Goal: Task Accomplishment & Management: Manage account settings

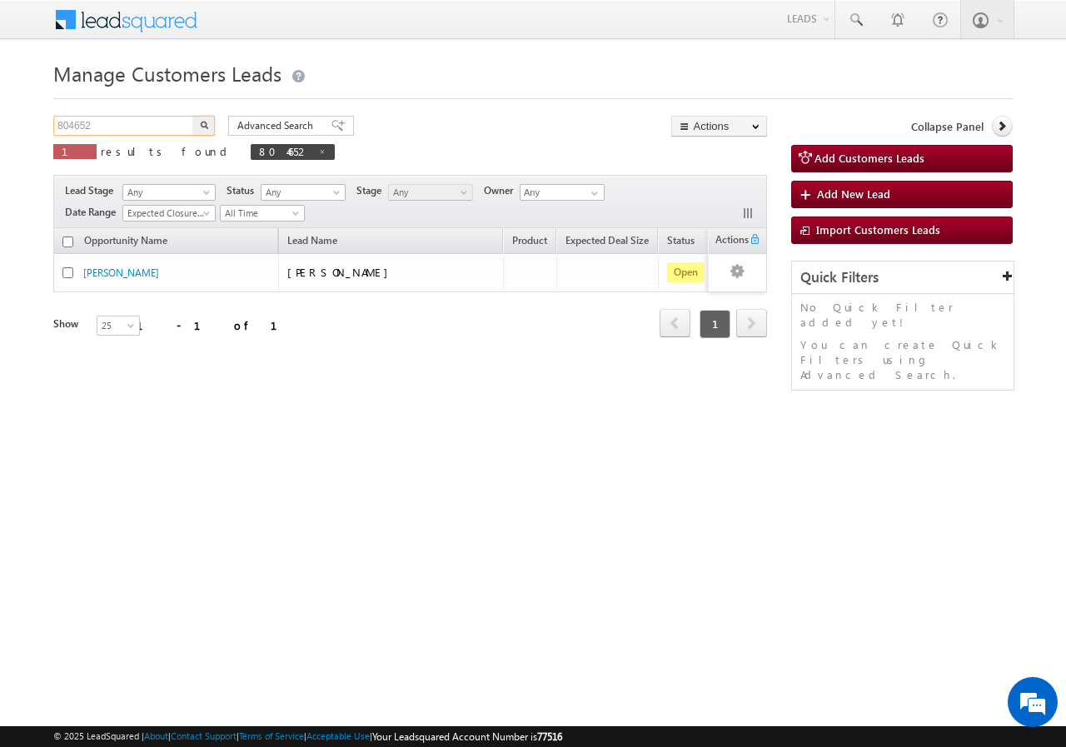
click at [153, 129] on input "804652" at bounding box center [124, 126] width 142 height 20
type input "8"
paste input "750579"
type input "750579"
click at [193, 116] on button "button" at bounding box center [204, 126] width 22 height 20
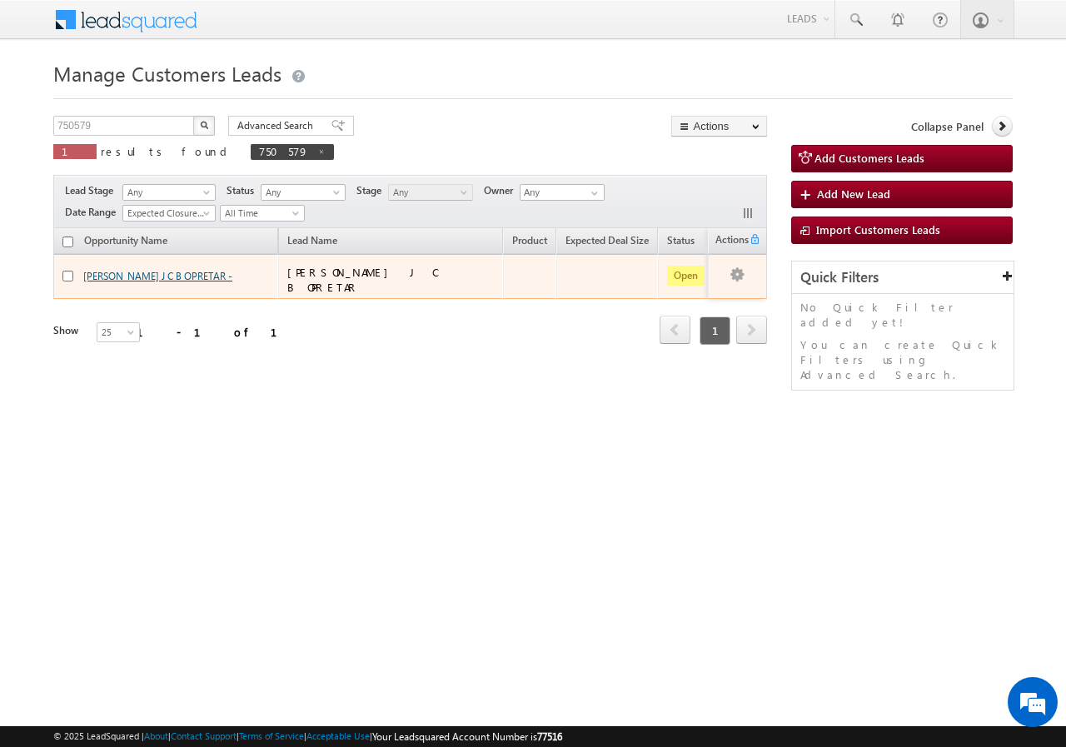
click at [112, 271] on link "[PERSON_NAME] J C B OPRETAR -" at bounding box center [157, 276] width 149 height 12
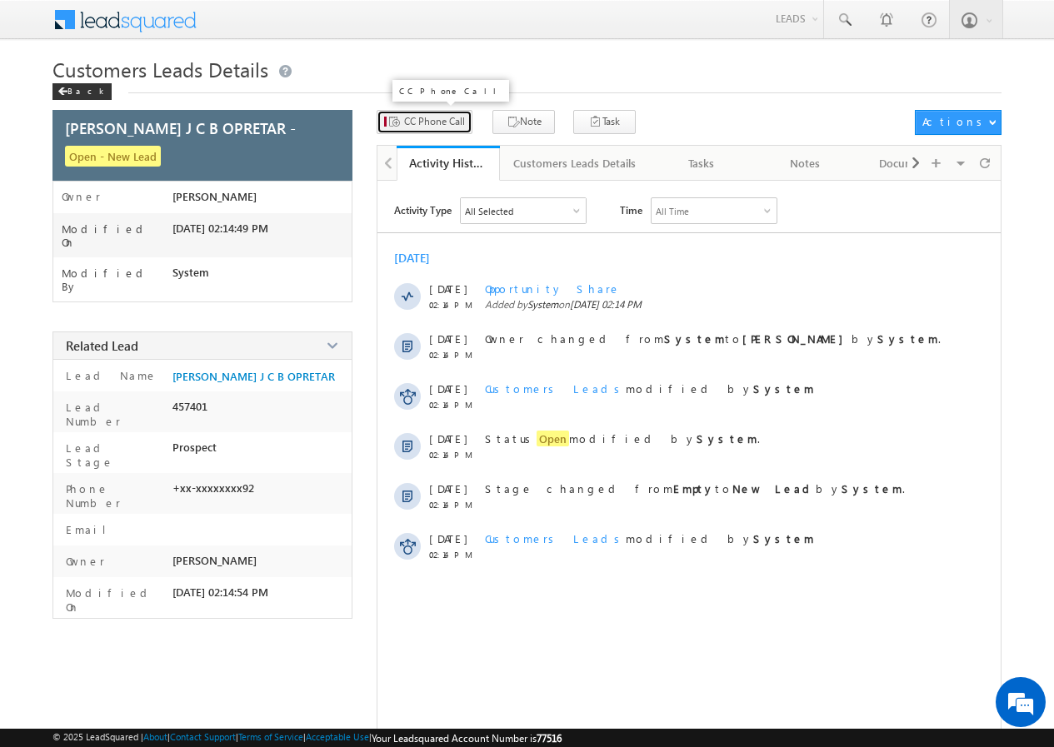
click at [447, 124] on span "CC Phone Call" at bounding box center [434, 121] width 61 height 15
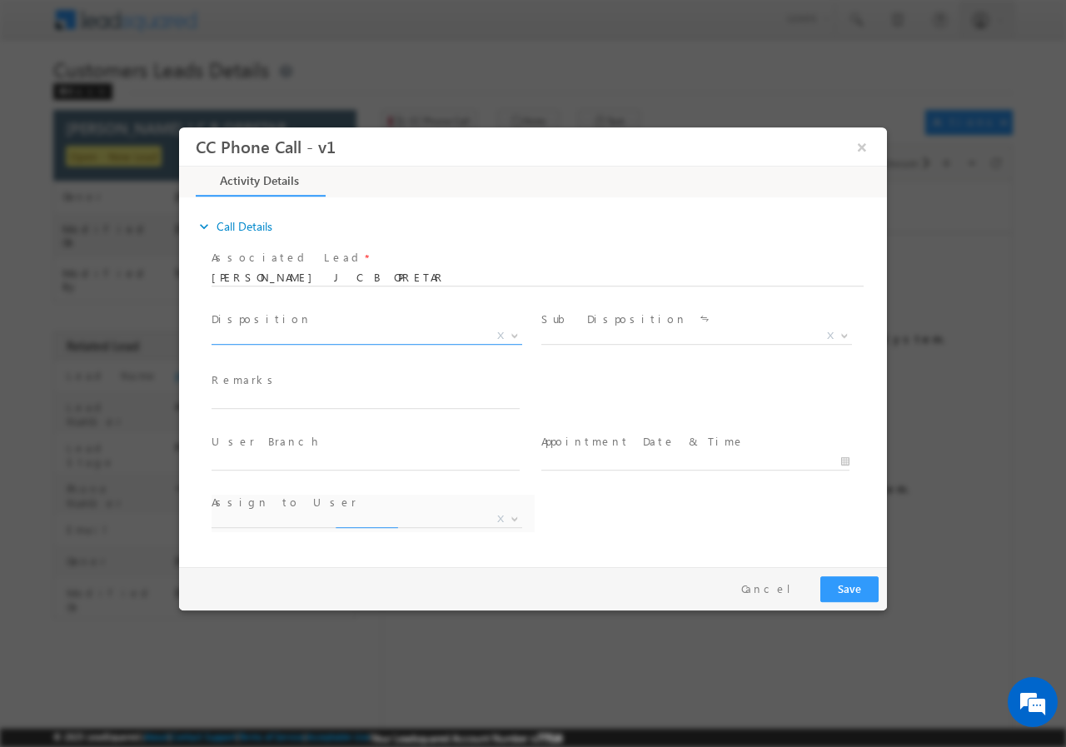
click at [513, 336] on b at bounding box center [515, 335] width 10 height 6
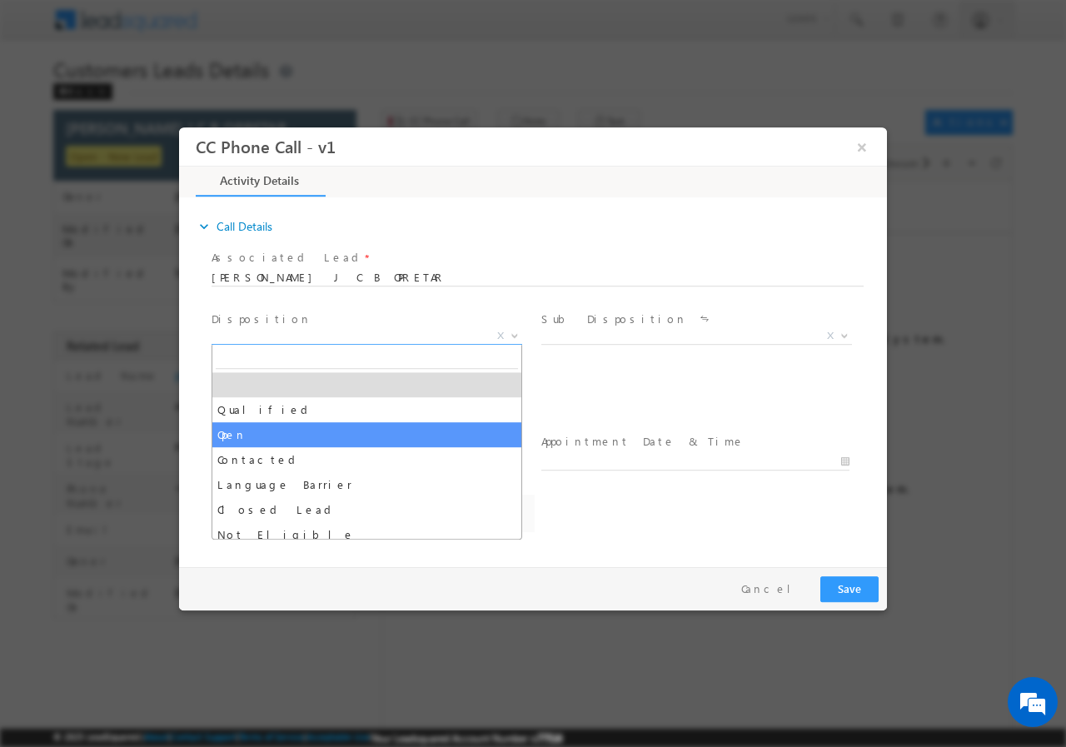
select select "[EMAIL_ADDRESS][DOMAIN_NAME]"
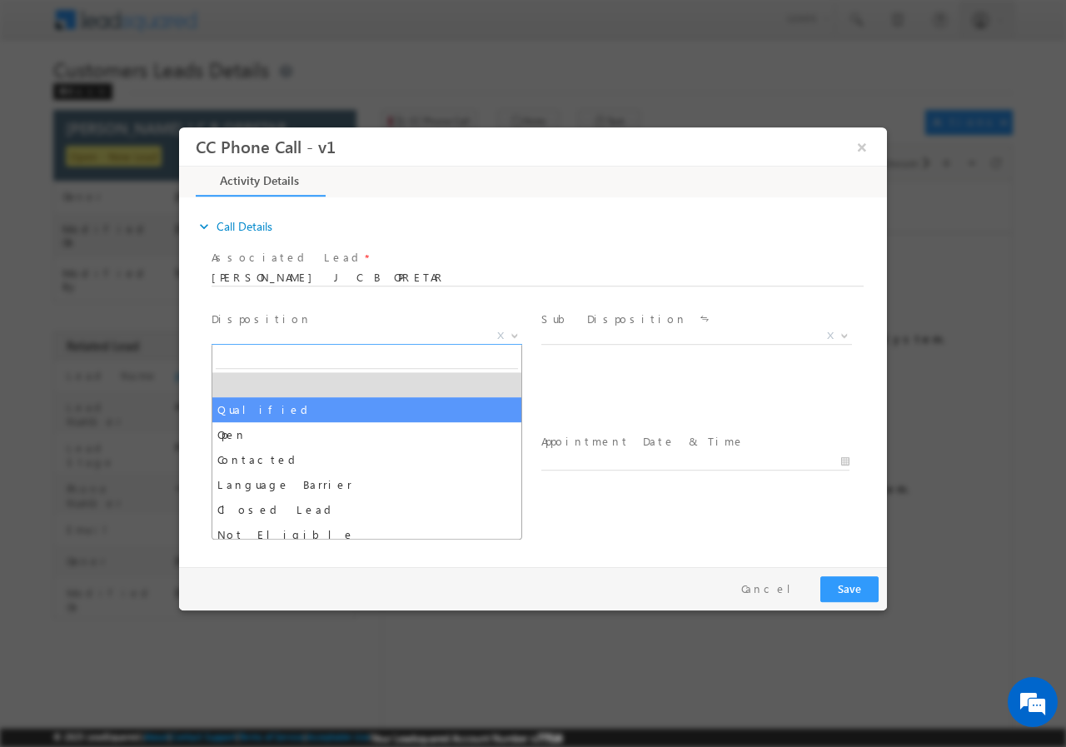
drag, startPoint x: 299, startPoint y: 412, endPoint x: 505, endPoint y: 393, distance: 206.6
select select "Qualified"
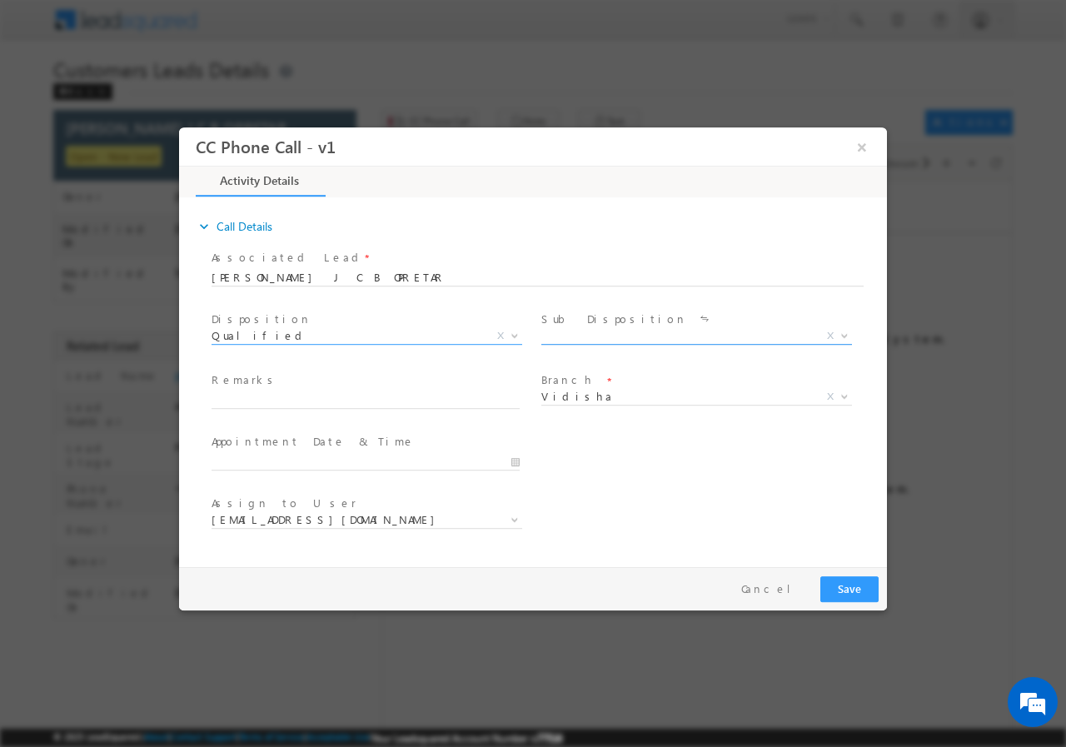
drag, startPoint x: 849, startPoint y: 332, endPoint x: 830, endPoint y: 339, distance: 20.3
click at [846, 333] on b at bounding box center [845, 335] width 10 height 6
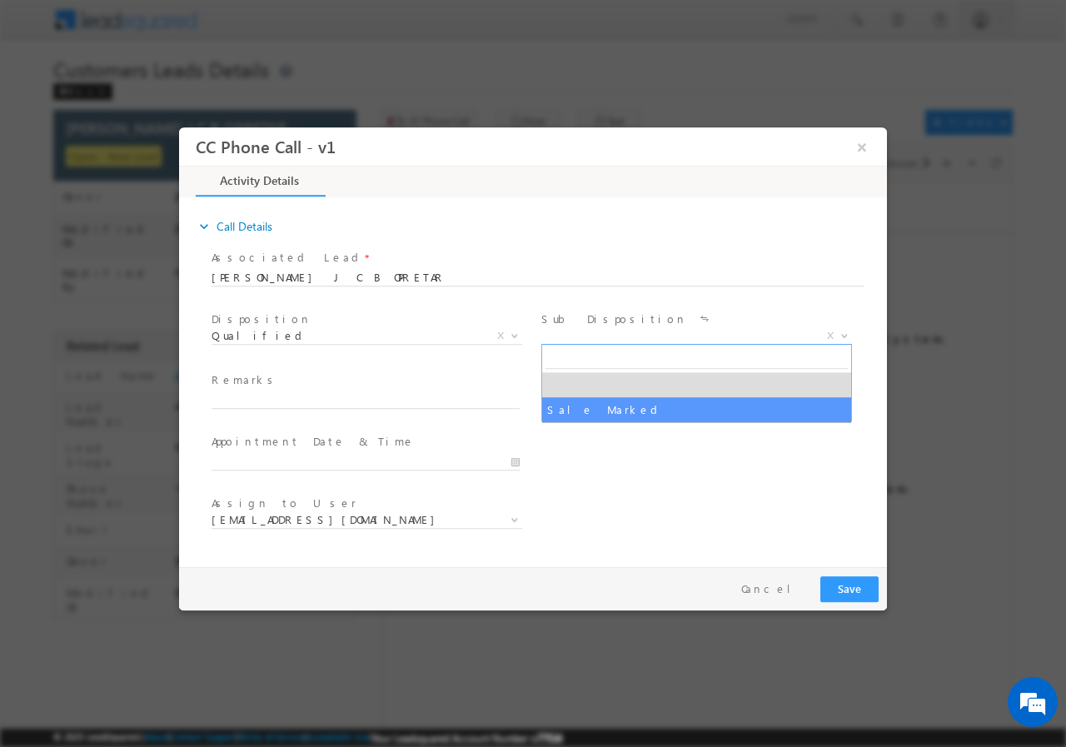
select select "Sale Marked"
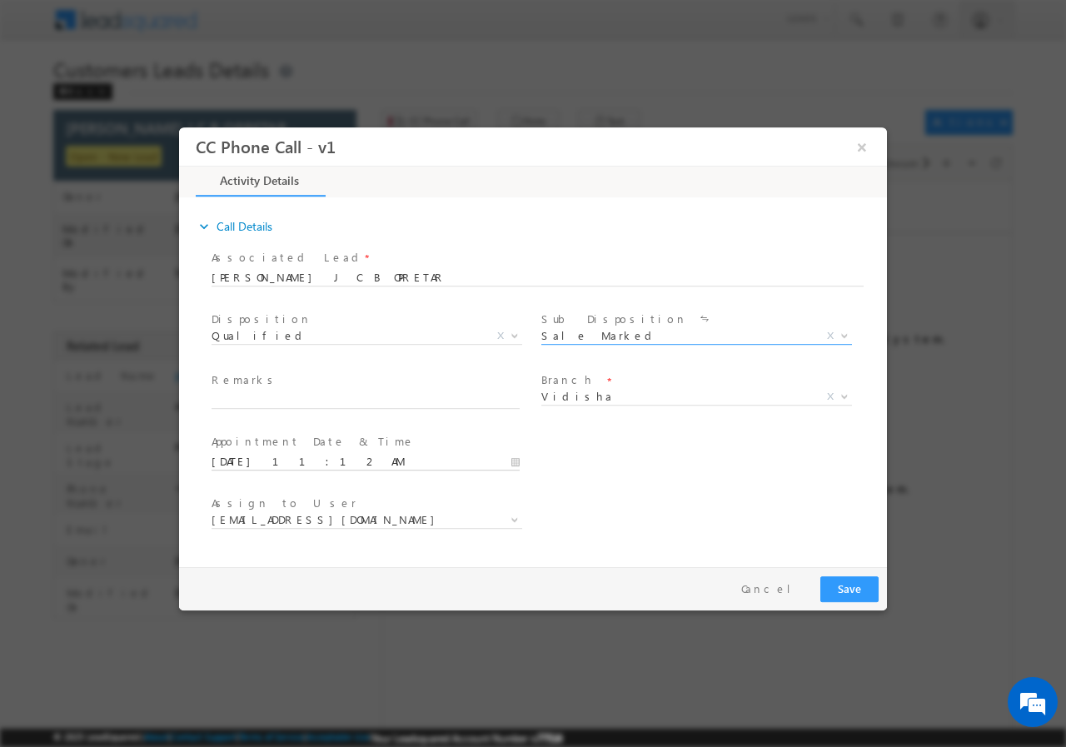
drag, startPoint x: 515, startPoint y: 460, endPoint x: 470, endPoint y: 465, distance: 45.3
click at [512, 460] on input "[DATE] 11:12 AM" at bounding box center [366, 461] width 308 height 17
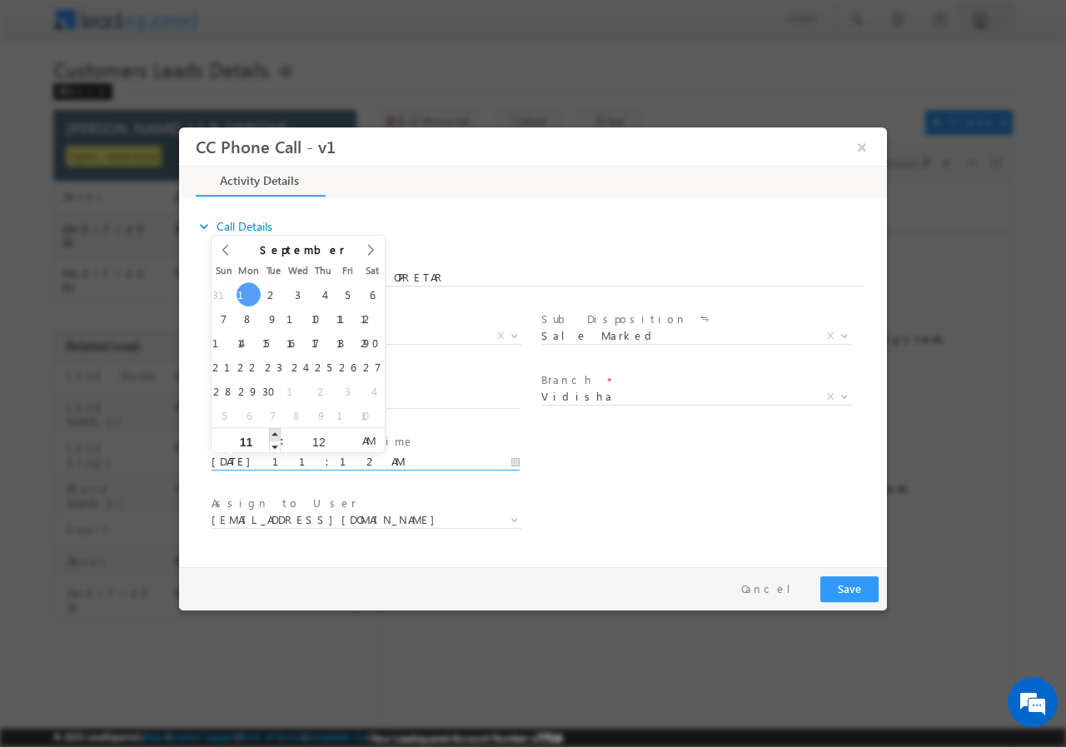
type input "[DATE] 12:12 PM"
type input "12"
click at [276, 429] on span at bounding box center [275, 433] width 12 height 12
type input "[DATE] 1:12 PM"
type input "01"
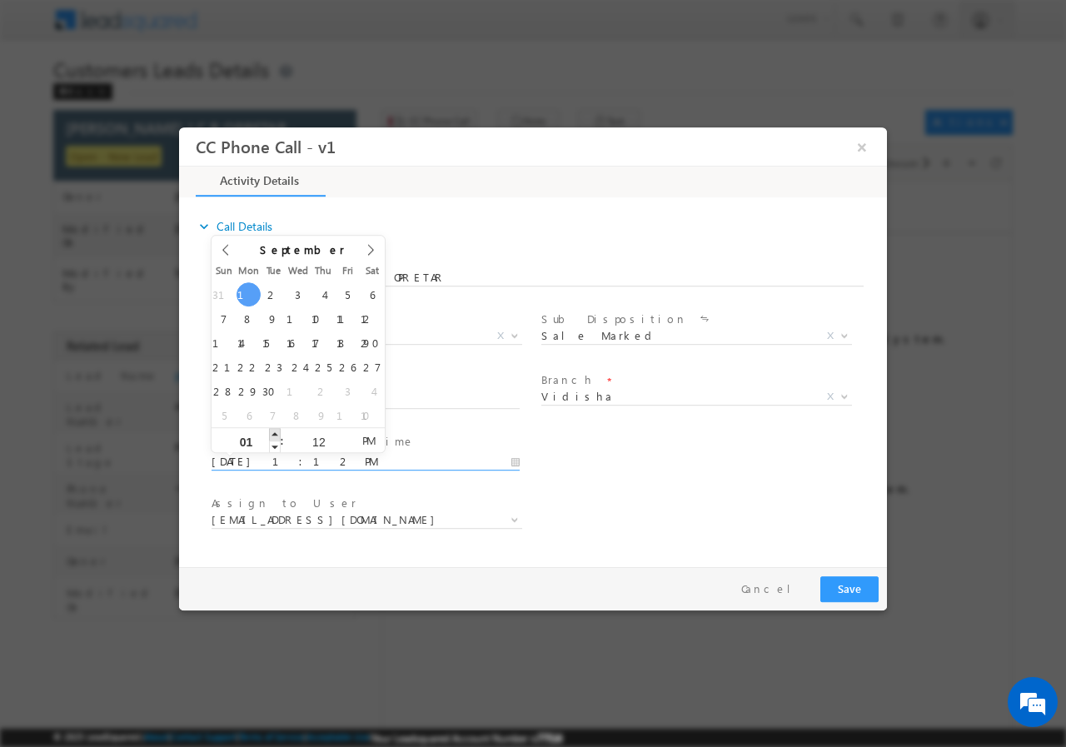
click at [276, 429] on span at bounding box center [275, 433] width 12 height 12
type input "[DATE] 2:12 PM"
type input "02"
click at [276, 429] on span at bounding box center [275, 433] width 12 height 12
type input "[DATE] 3:12 PM"
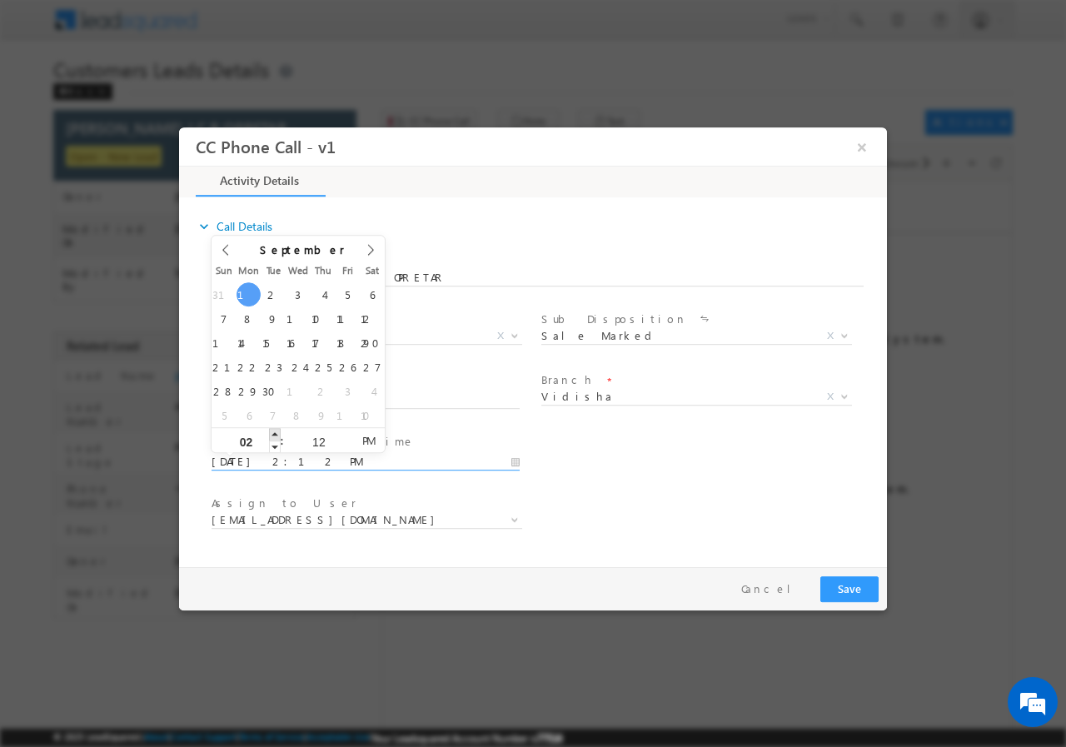
type input "03"
click at [276, 429] on span at bounding box center [275, 433] width 12 height 12
type input "[DATE] 2:12 PM"
type input "02"
click at [275, 447] on span at bounding box center [275, 446] width 12 height 12
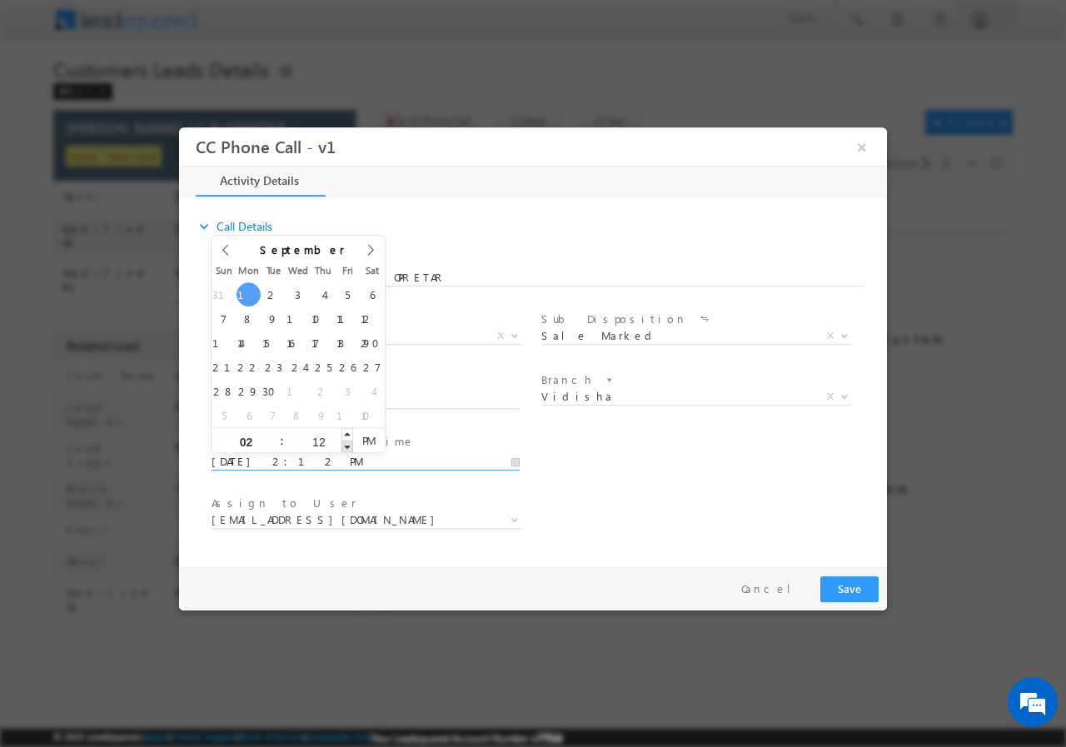
type input "[DATE] 2:11 PM"
type input "11"
click at [348, 446] on span at bounding box center [348, 446] width 12 height 12
type input "[DATE] 2:10 PM"
type input "10"
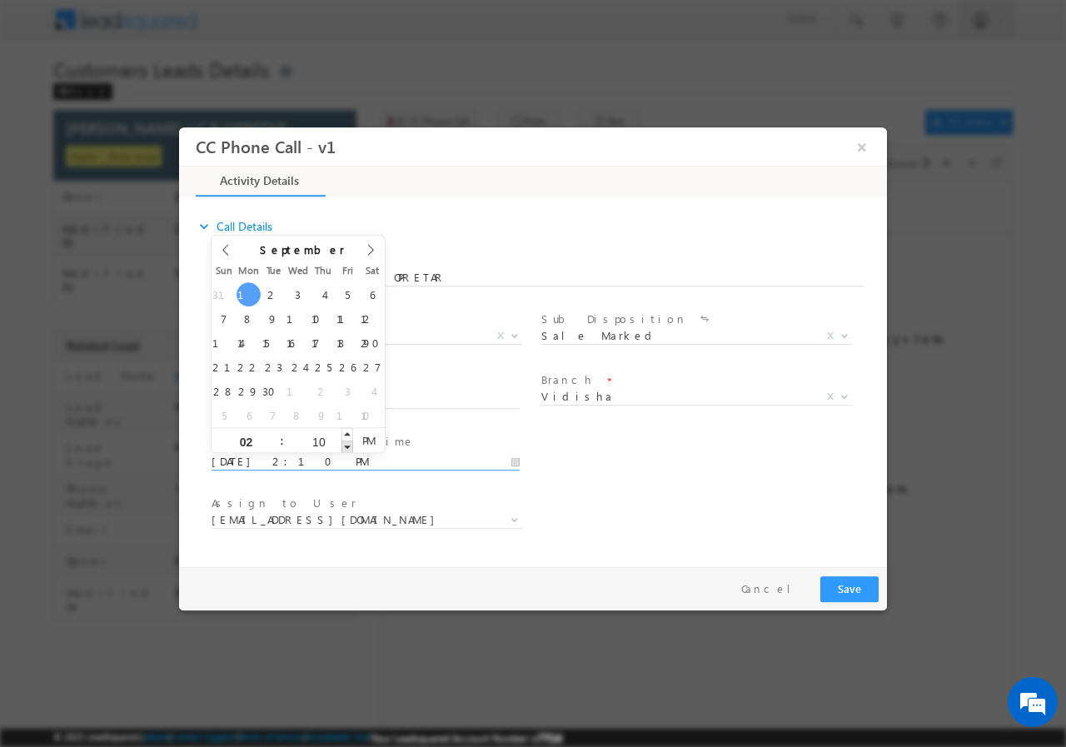
click at [348, 446] on span at bounding box center [348, 446] width 12 height 12
type input "[DATE] 2:09 PM"
type input "09"
click at [348, 446] on span at bounding box center [348, 446] width 12 height 12
type input "[DATE] 2:08 PM"
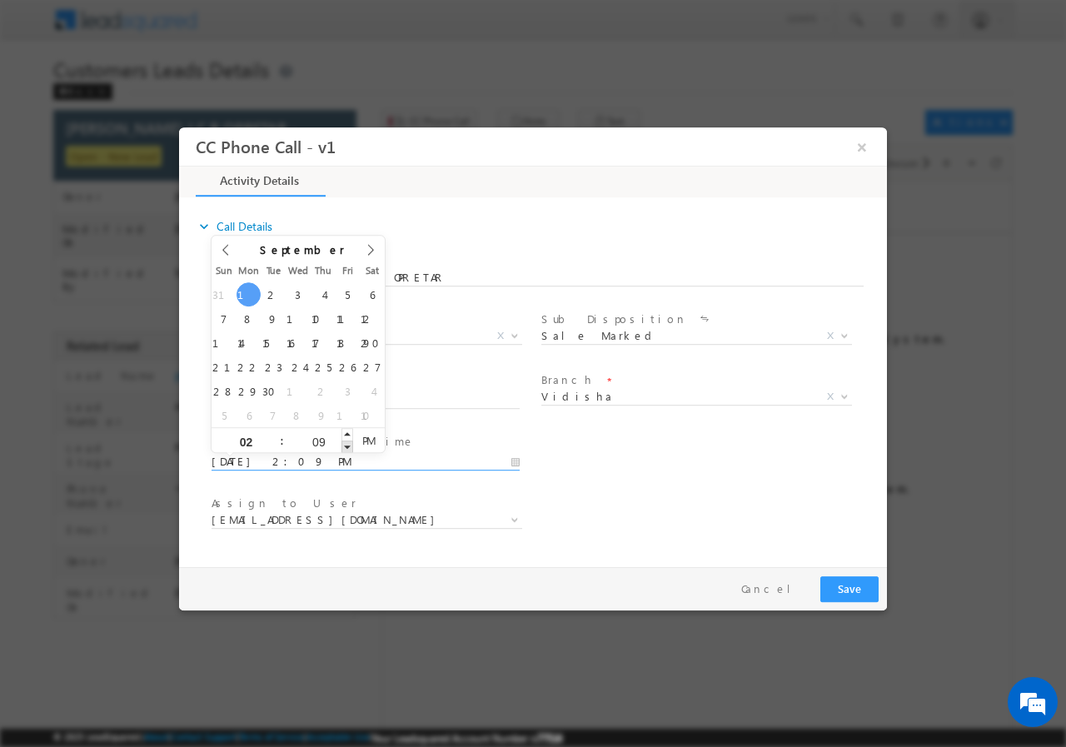
type input "08"
click at [348, 446] on span at bounding box center [348, 446] width 12 height 12
type input "[DATE] 2:07 PM"
type input "07"
click at [348, 446] on span at bounding box center [348, 446] width 12 height 12
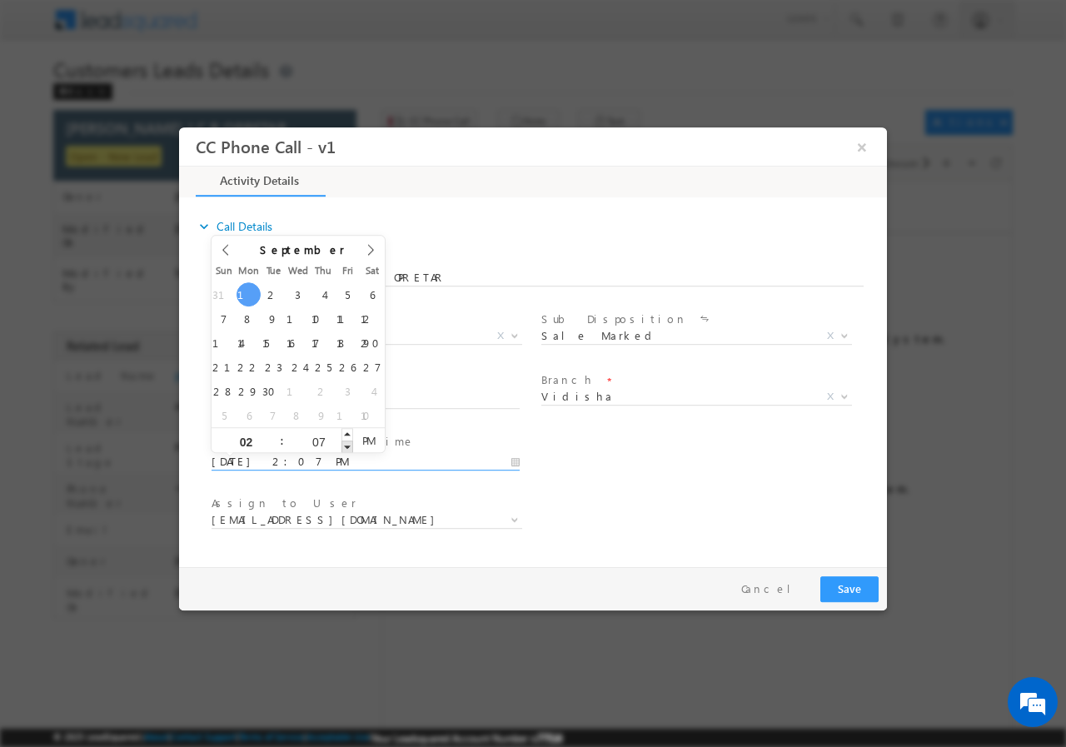
type input "[DATE] 2:06 PM"
type input "06"
click at [348, 446] on span at bounding box center [348, 446] width 12 height 12
type input "[DATE] 2:05 PM"
type input "05"
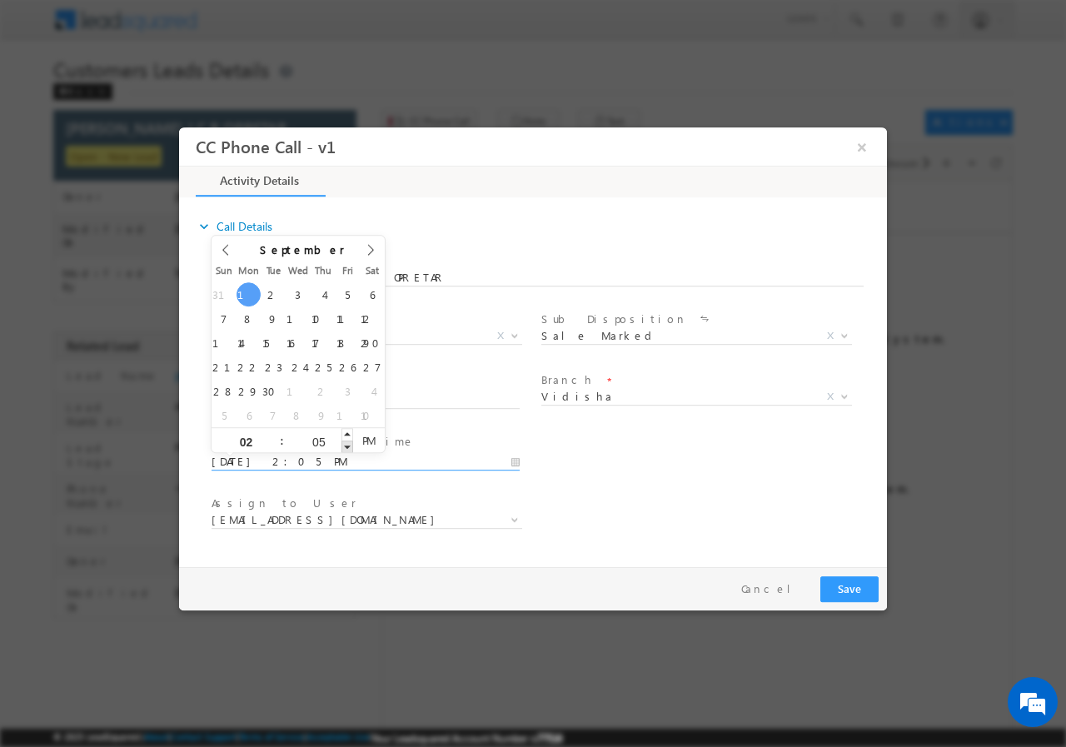
click at [348, 446] on span at bounding box center [348, 446] width 12 height 12
type input "[DATE] 2:04 PM"
type input "04"
click at [348, 446] on span at bounding box center [348, 446] width 12 height 12
type input "[DATE] 2:03 PM"
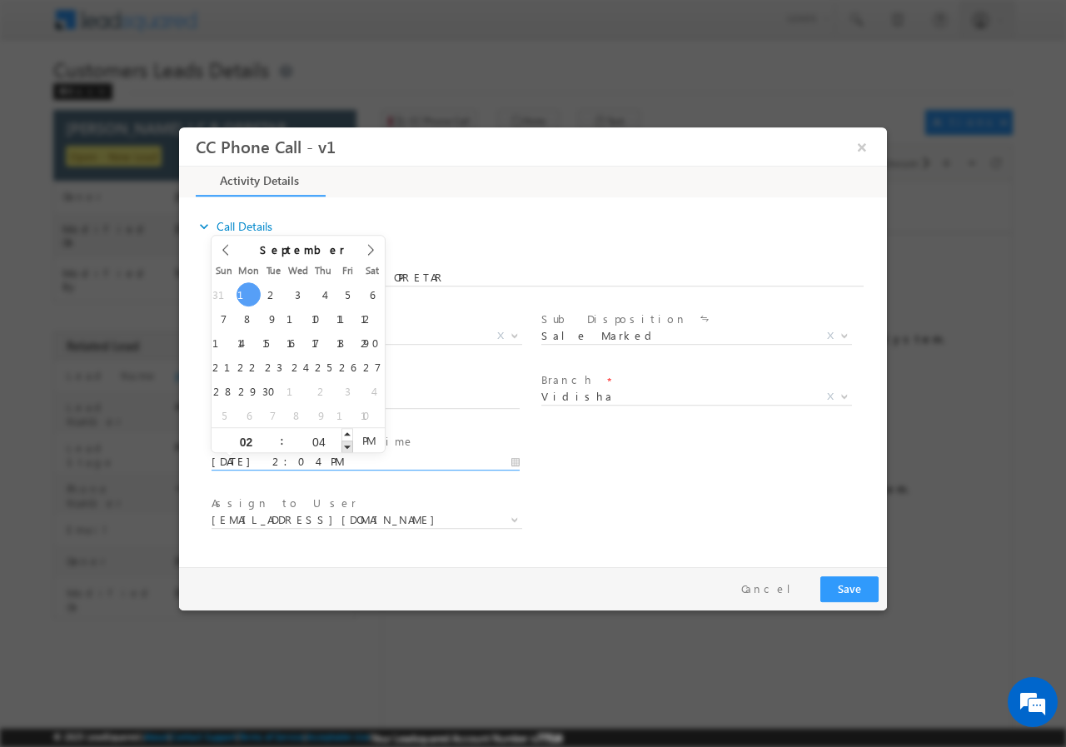
type input "03"
click at [348, 446] on span at bounding box center [348, 446] width 12 height 12
type input "[DATE] 2:02 PM"
type input "02"
click at [348, 446] on span at bounding box center [348, 446] width 12 height 12
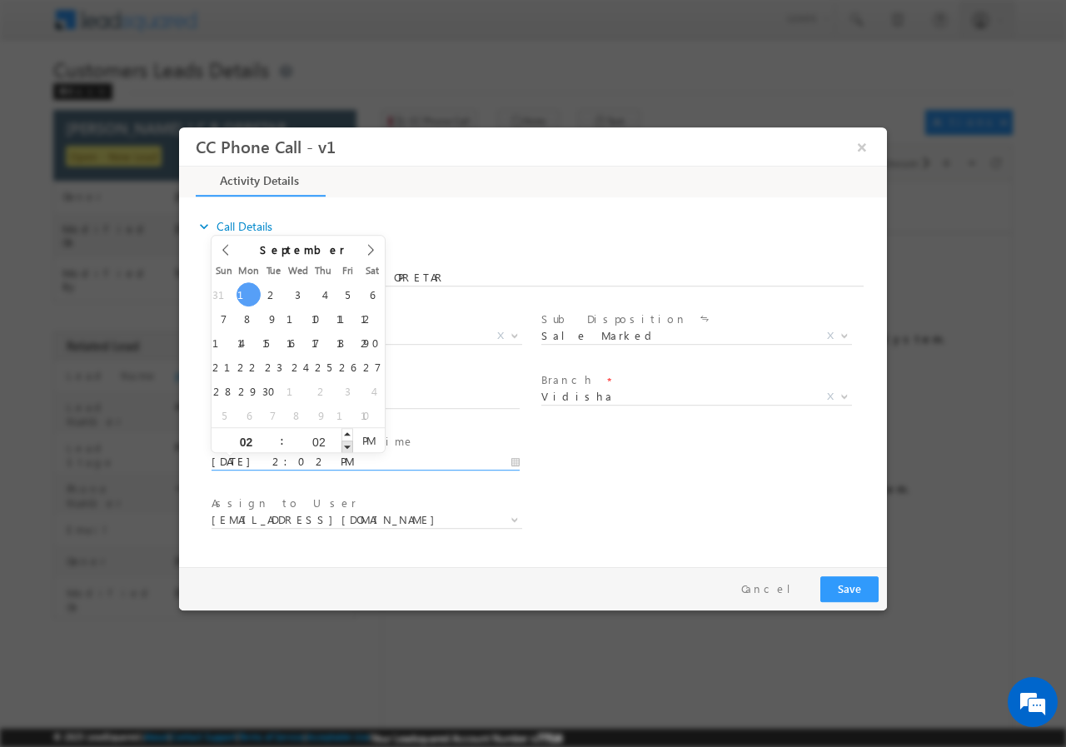
type input "[DATE] 2:01 PM"
type input "01"
click at [348, 446] on span at bounding box center [348, 446] width 12 height 12
type input "[DATE] 2:00 PM"
type input "00"
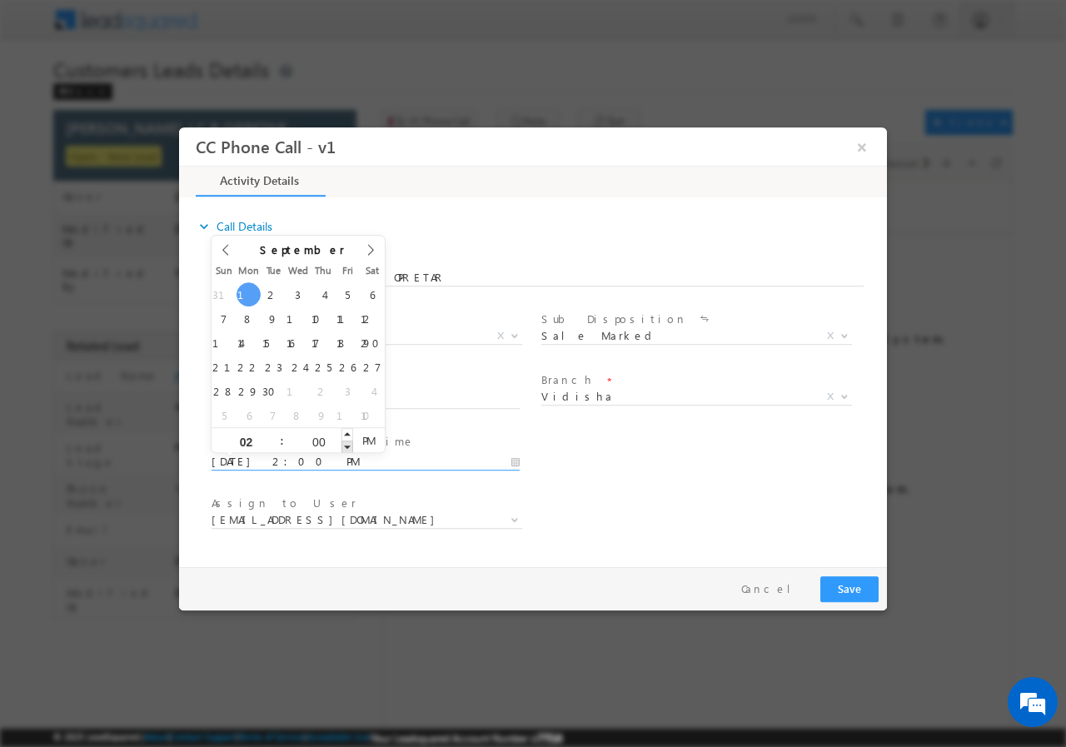
click at [348, 446] on span at bounding box center [348, 446] width 12 height 12
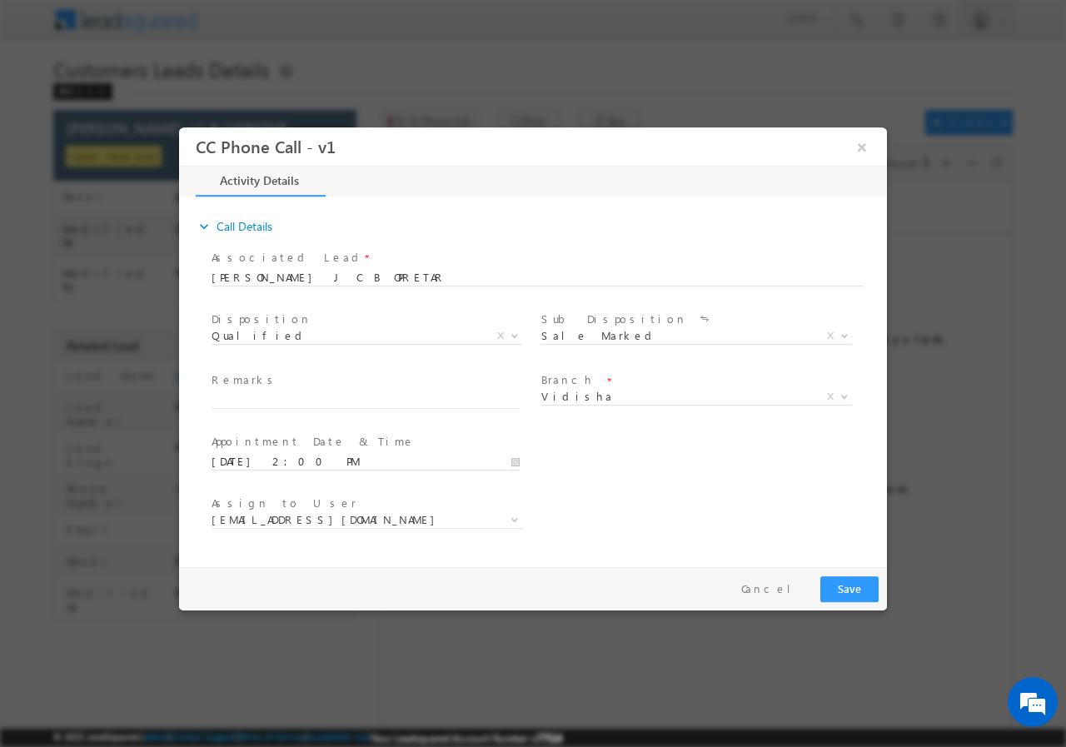
click at [634, 461] on div "User Branch * Appointment Date & Time * [DATE] 2:00 PM" at bounding box center [547, 460] width 679 height 62
click at [247, 402] on input "text" at bounding box center [366, 400] width 308 height 17
paste input "[PERSON_NAME] J C B OPRETAR// AGE- [DEMOGRAPHIC_DATA]//750579//8963958792//VB_K…"
type input "[PERSON_NAME] J C B OPRETAR// AGE- [DEMOGRAPHIC_DATA]//750579//8963958792//VB_K…"
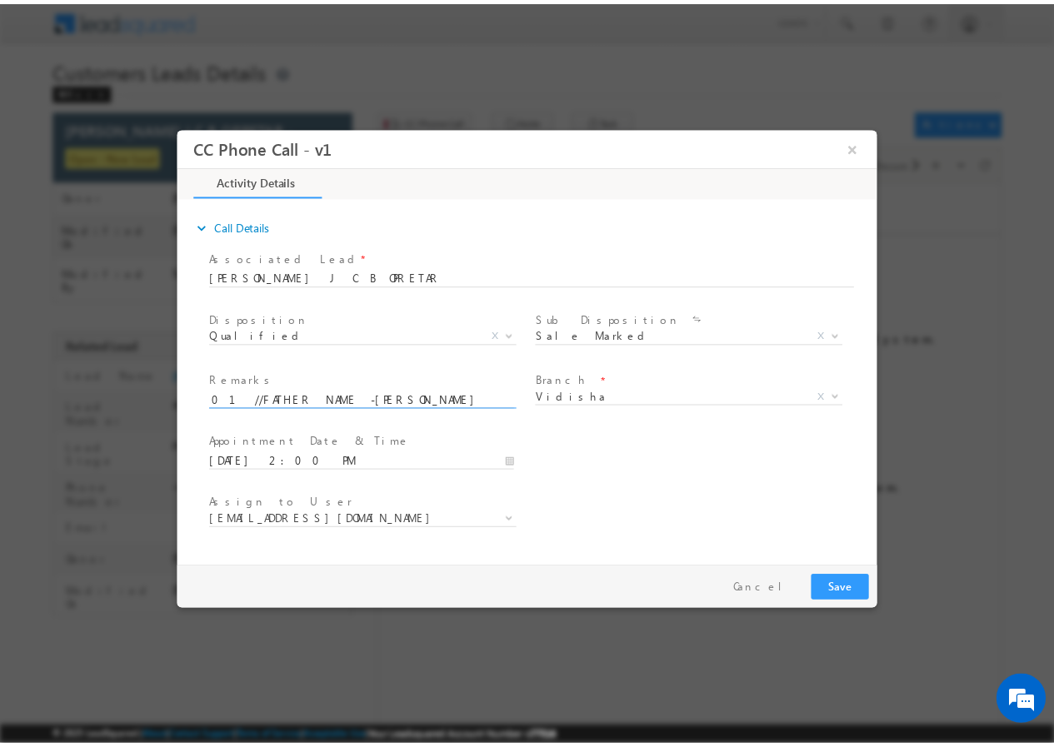
scroll to position [0, 0]
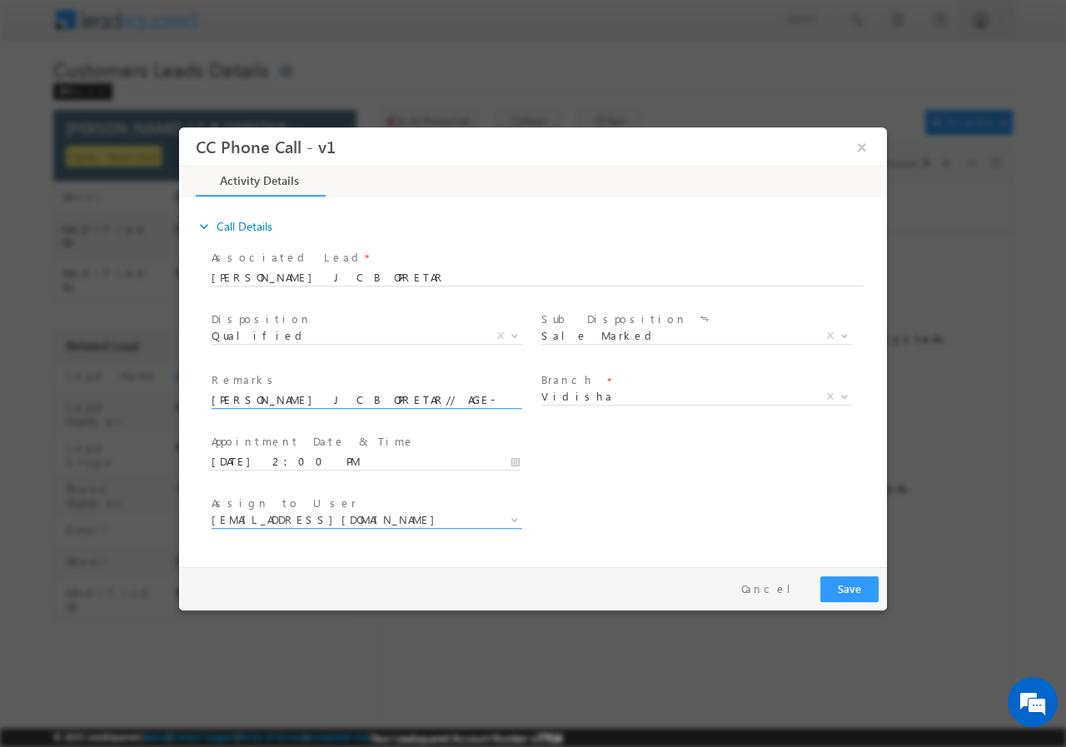
click at [433, 521] on span "[EMAIL_ADDRESS][DOMAIN_NAME]" at bounding box center [347, 518] width 271 height 15
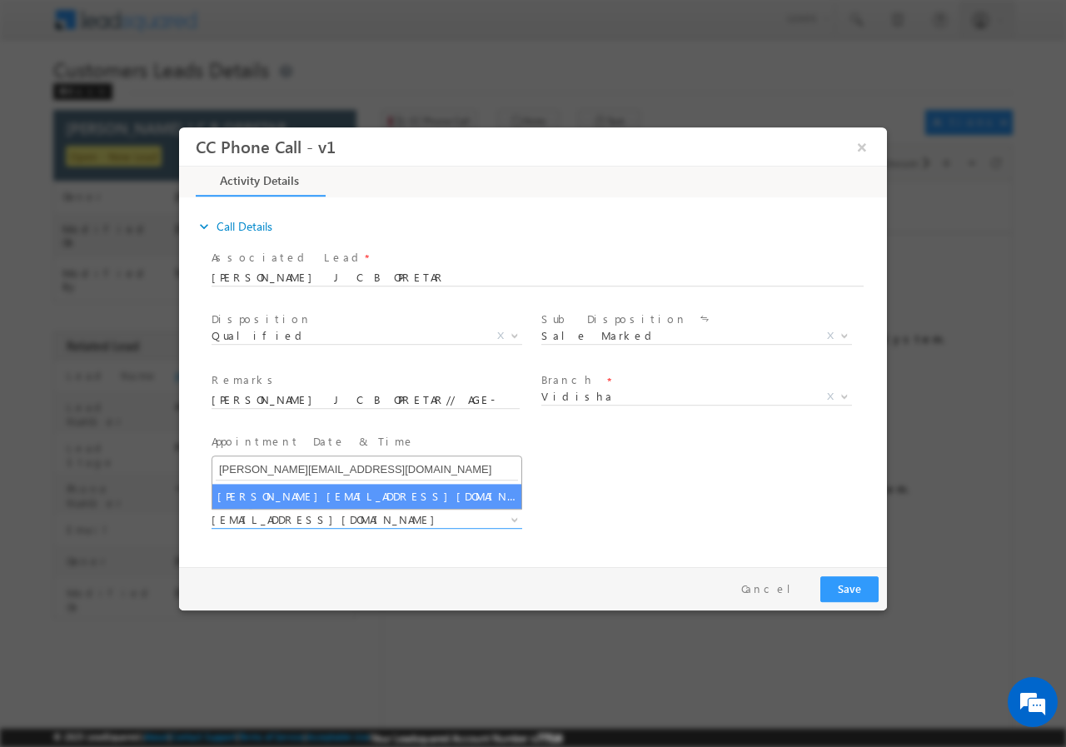
type input "[PERSON_NAME][EMAIL_ADDRESS][DOMAIN_NAME]"
select select "[PERSON_NAME][EMAIL_ADDRESS][DOMAIN_NAME]"
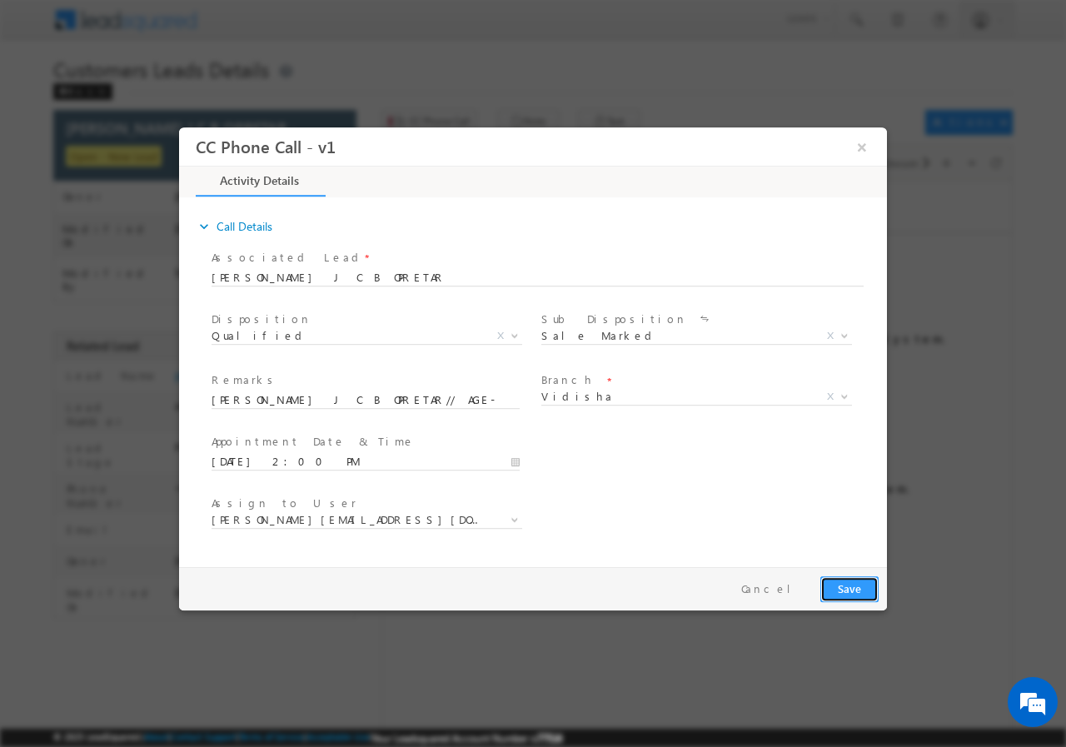
click at [848, 587] on button "Save" at bounding box center [850, 589] width 58 height 26
